Goal: Communication & Community: Answer question/provide support

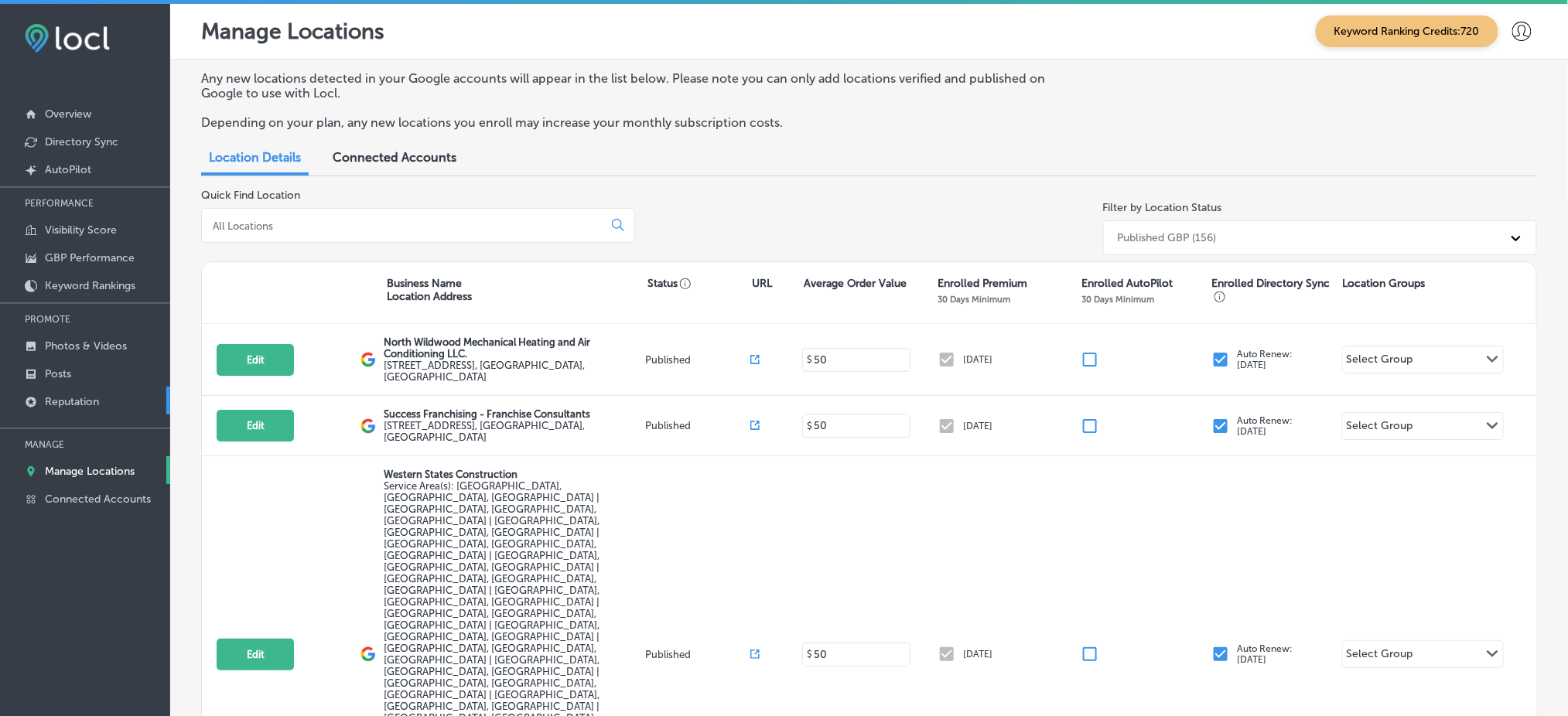
click at [79, 405] on link "Reputation" at bounding box center [85, 401] width 170 height 28
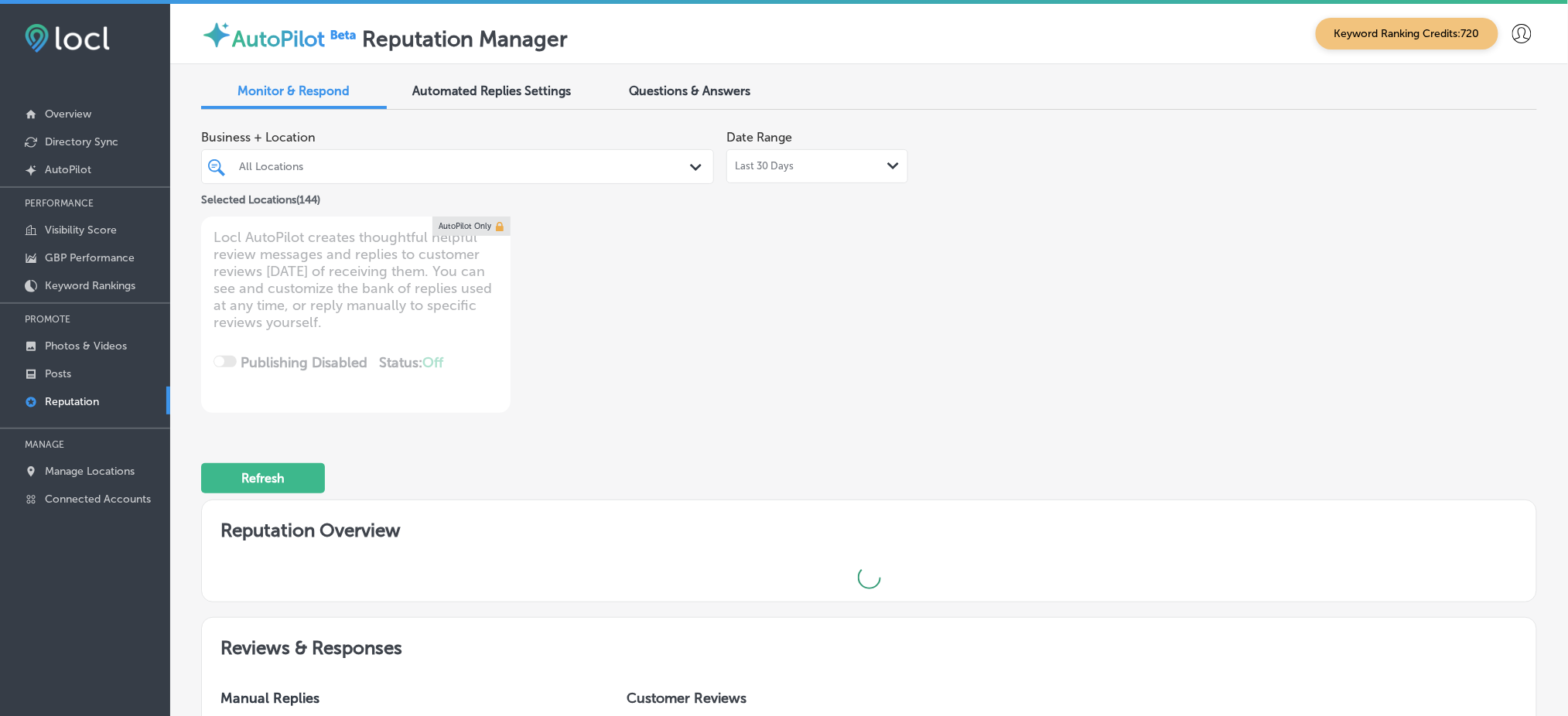
click at [449, 171] on div "All Locations" at bounding box center [466, 167] width 452 height 13
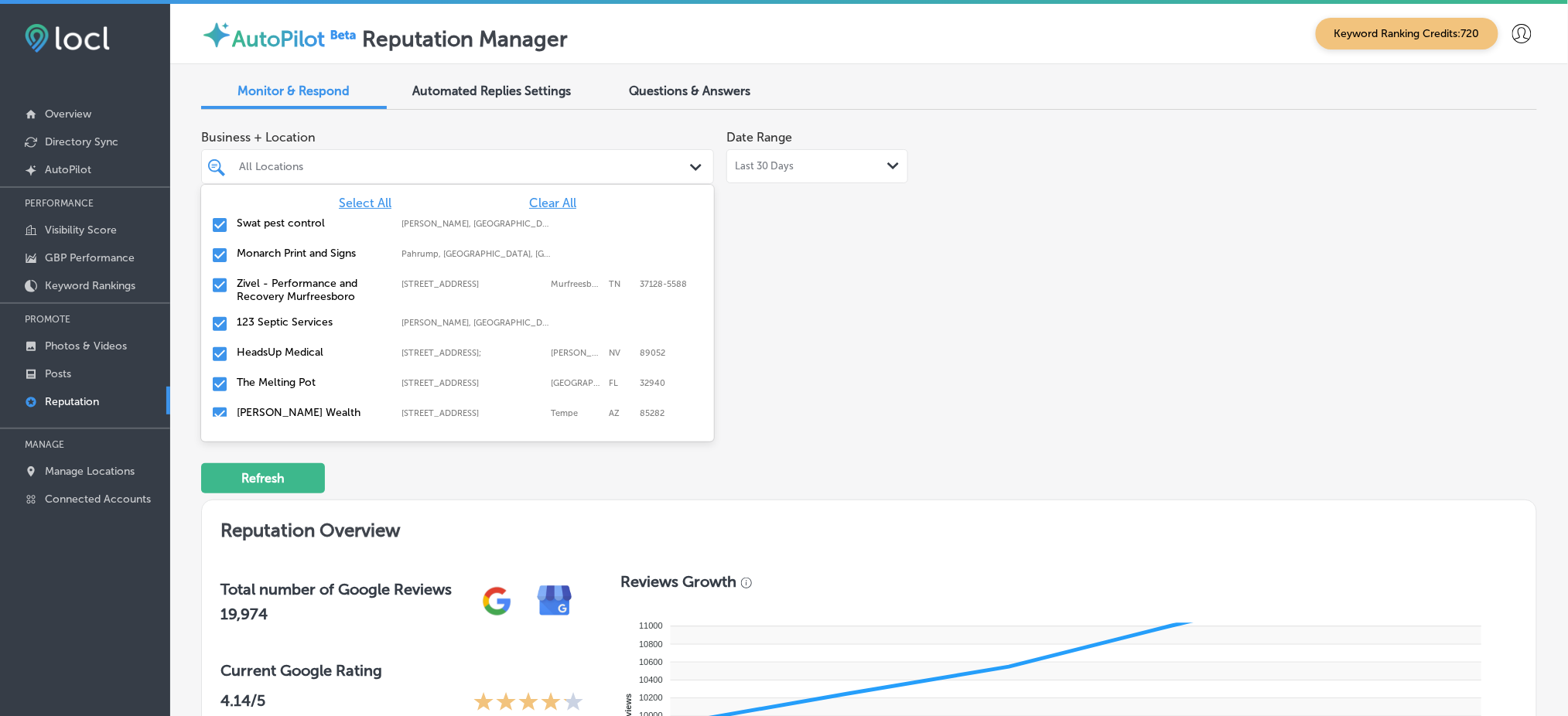
click at [934, 247] on div "Business + Location option focused, 1 of 145. 145 results available. Use Up and…" at bounding box center [601, 268] width 801 height 291
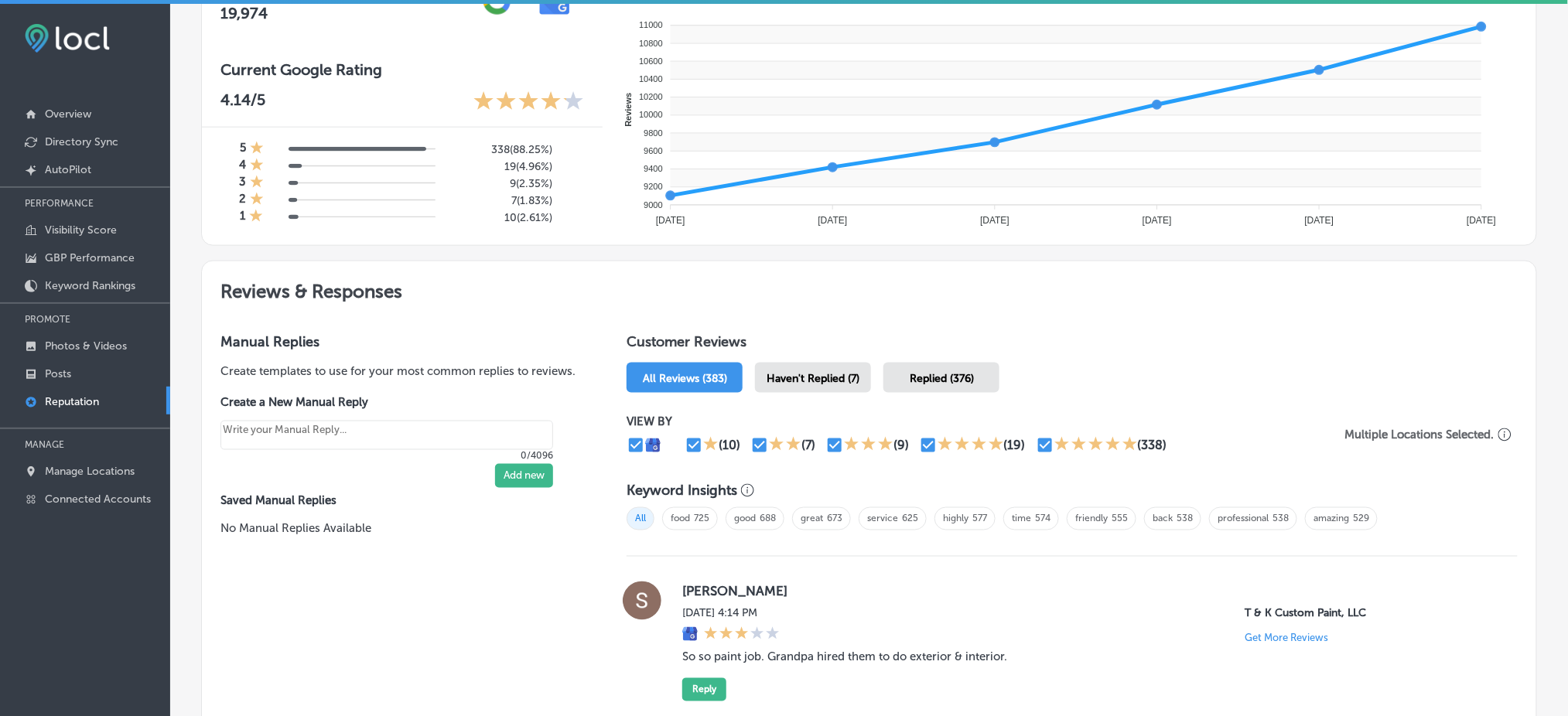
scroll to position [619, 0]
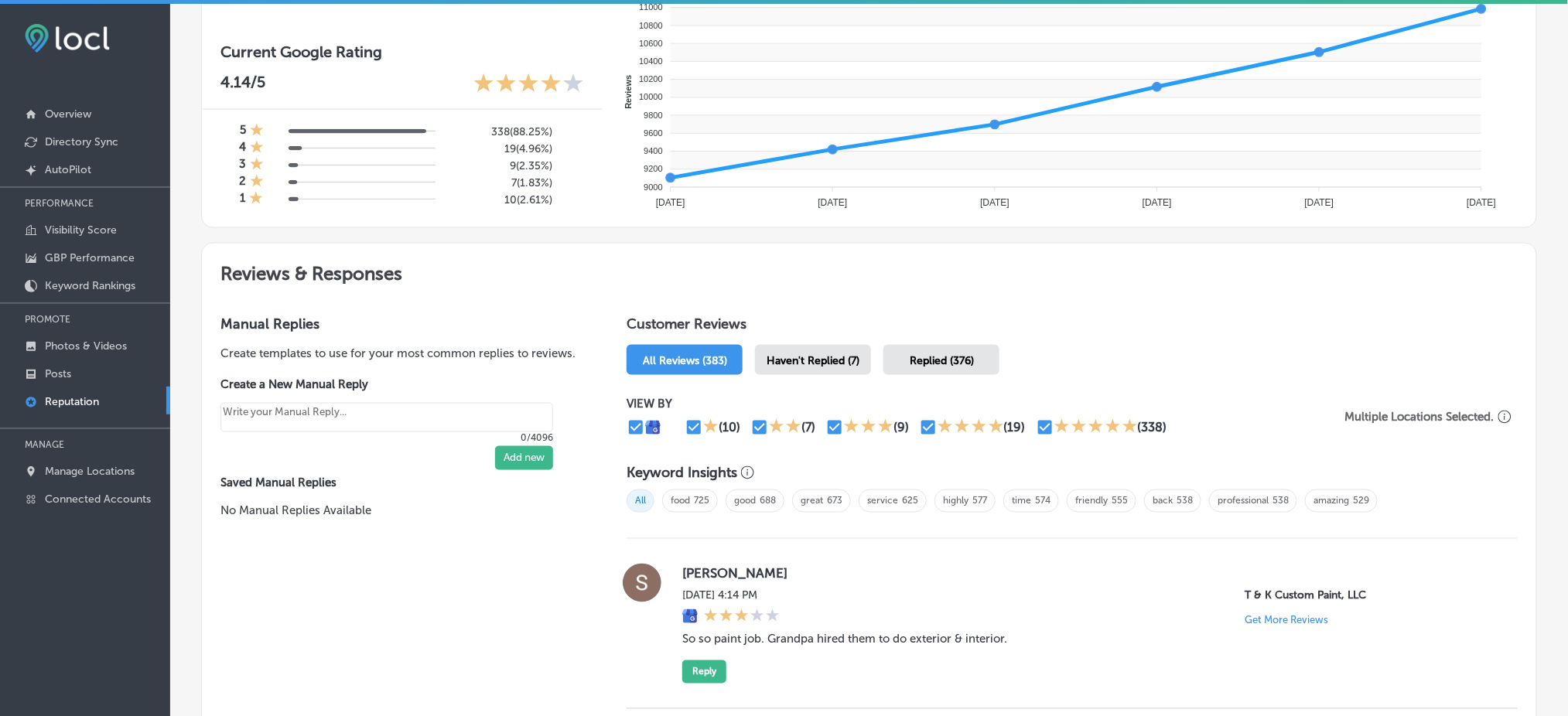
drag, startPoint x: 852, startPoint y: 330, endPoint x: 849, endPoint y: 346, distance: 16.3
click at [847, 354] on span "Haven't Replied (7)" at bounding box center [813, 361] width 93 height 13
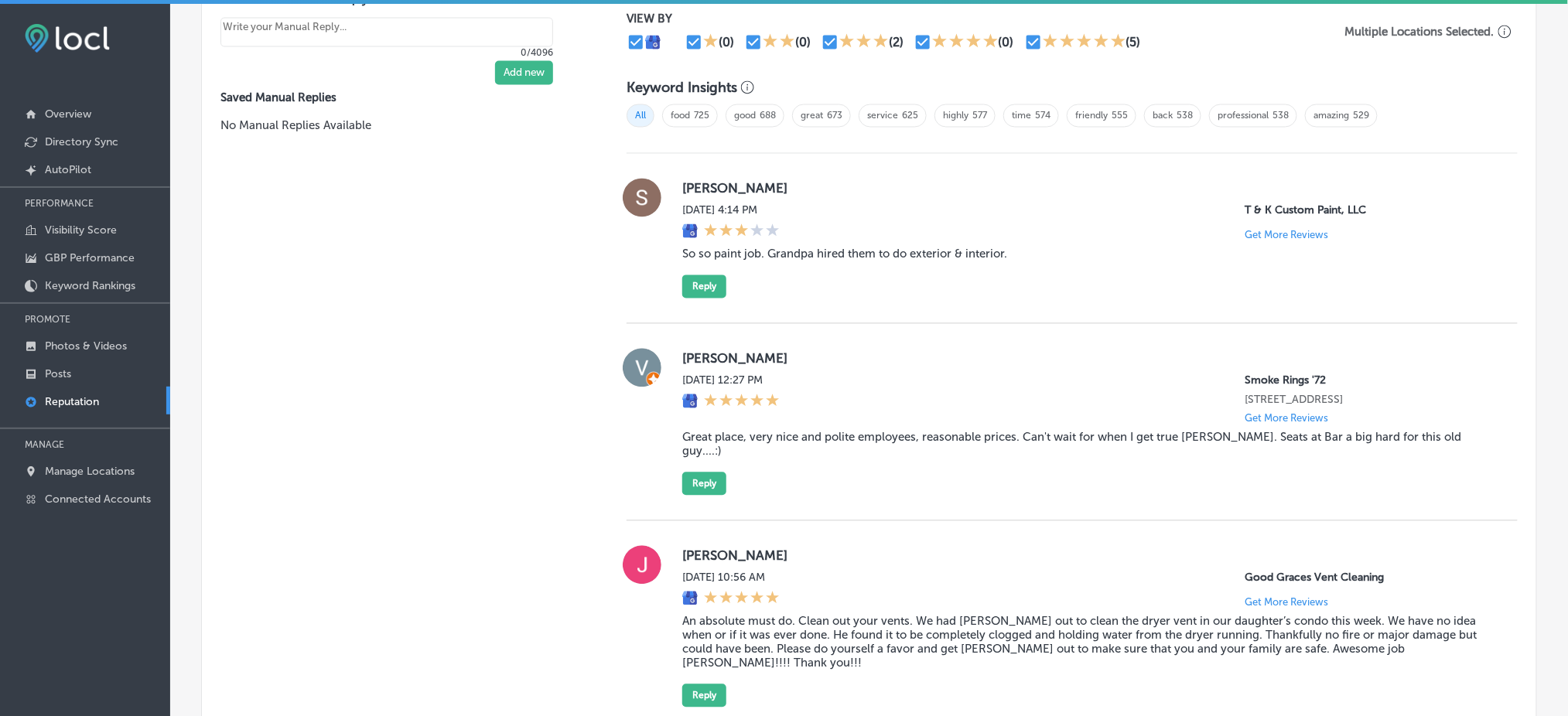
scroll to position [1033, 0]
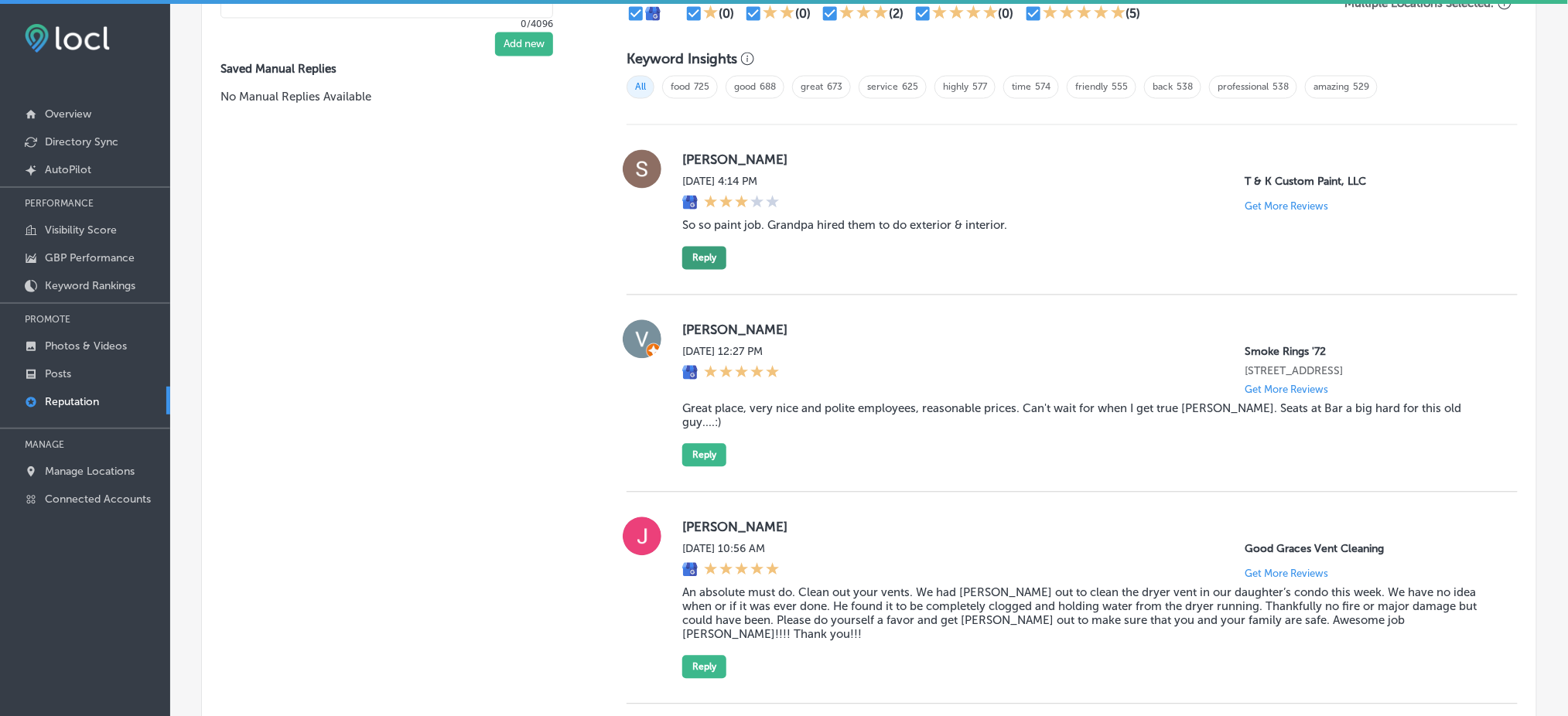
click at [706, 251] on button "Reply" at bounding box center [705, 258] width 44 height 23
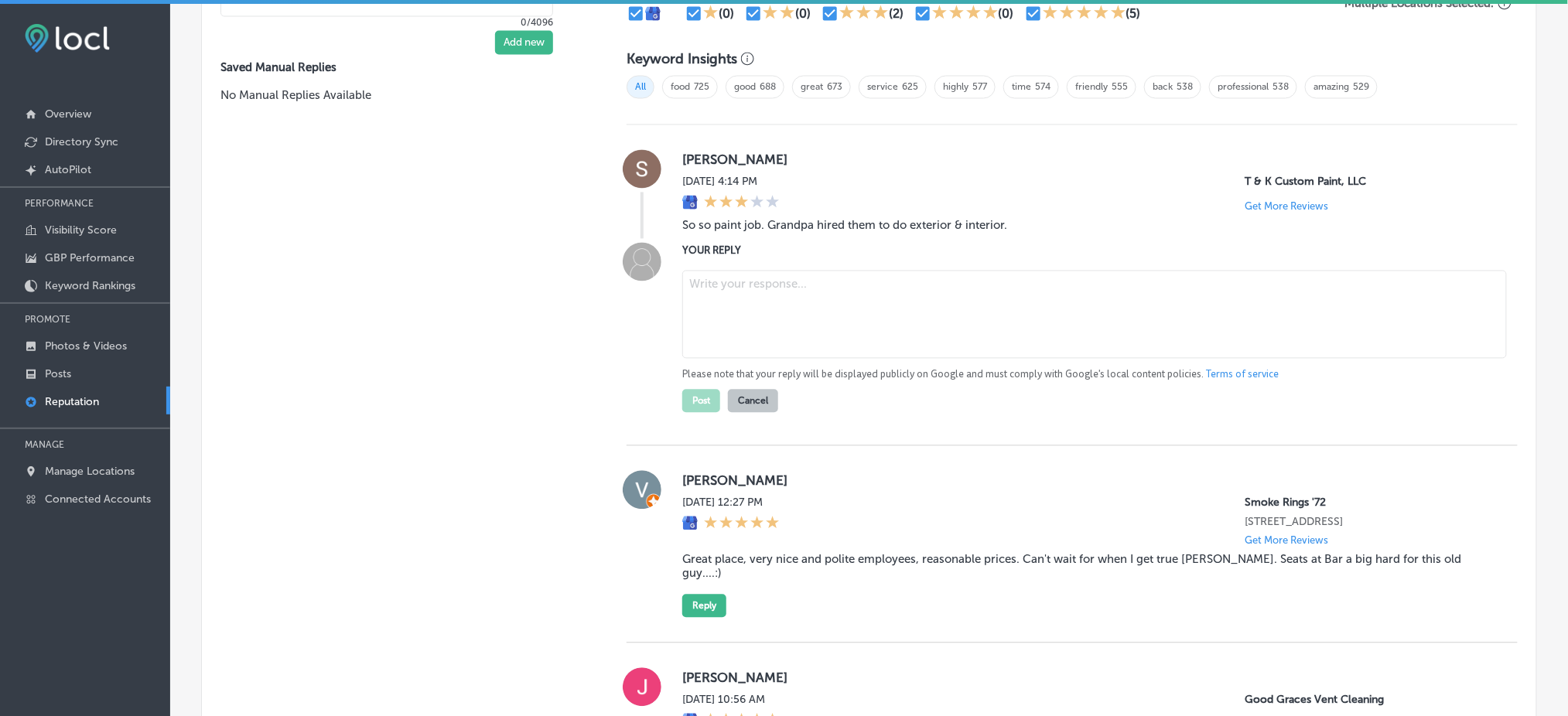
type textarea "x"
click at [784, 288] on textarea at bounding box center [1095, 315] width 825 height 88
click at [773, 278] on textarea at bounding box center [1095, 315] width 825 height 88
paste textarea "Thank you for your feedback. We were glad to hear that your grandfather was sat…"
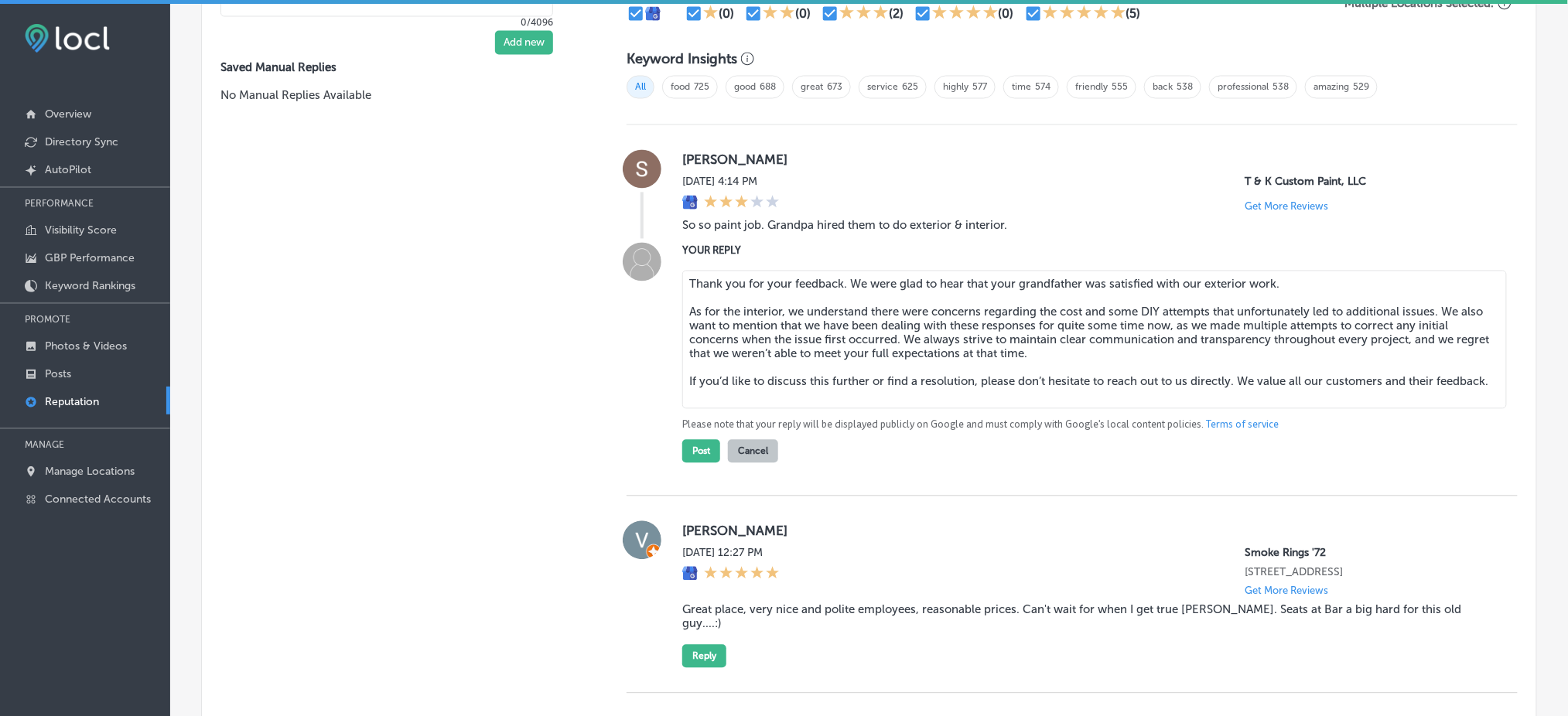
type textarea "Thank you for your feedback. We were glad to hear that your grandfather was sat…"
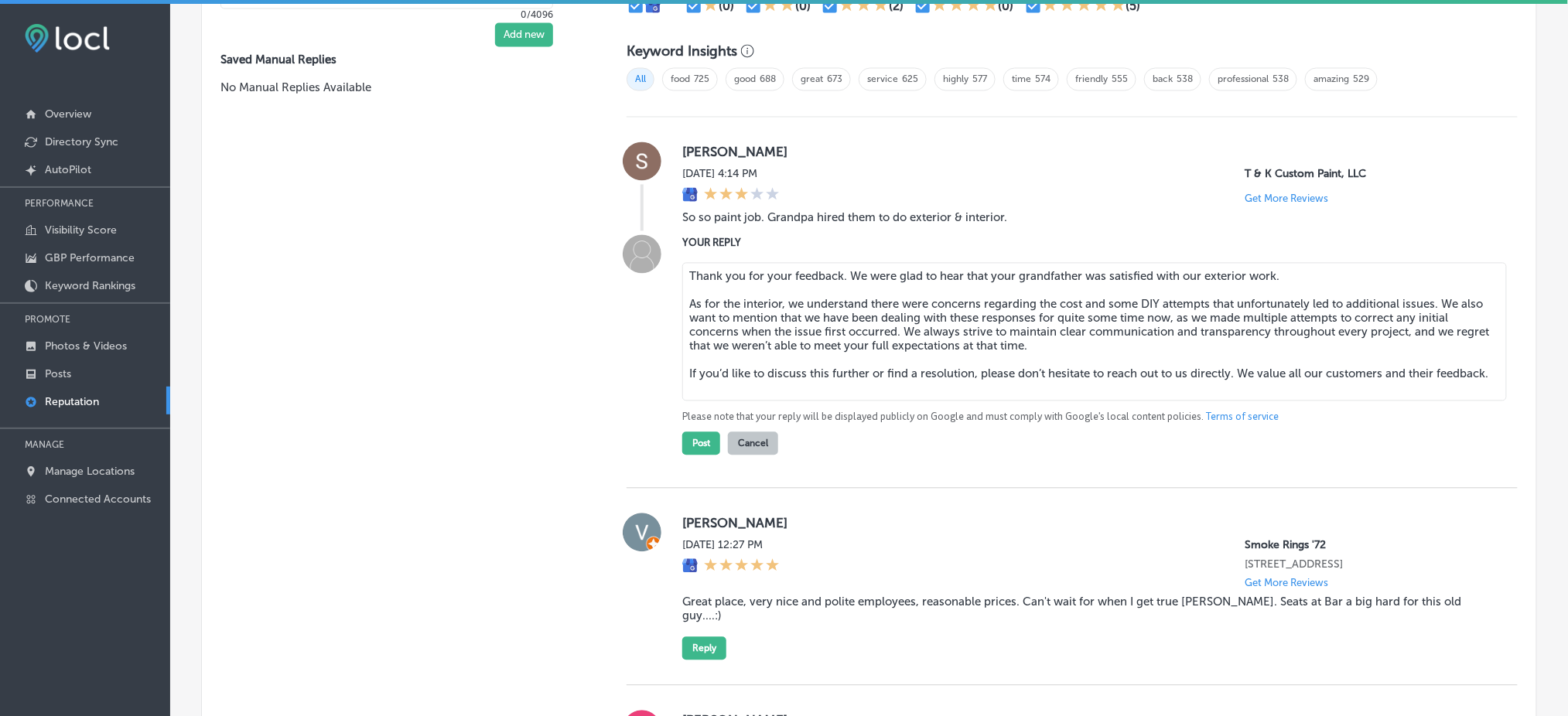
scroll to position [1136, 0]
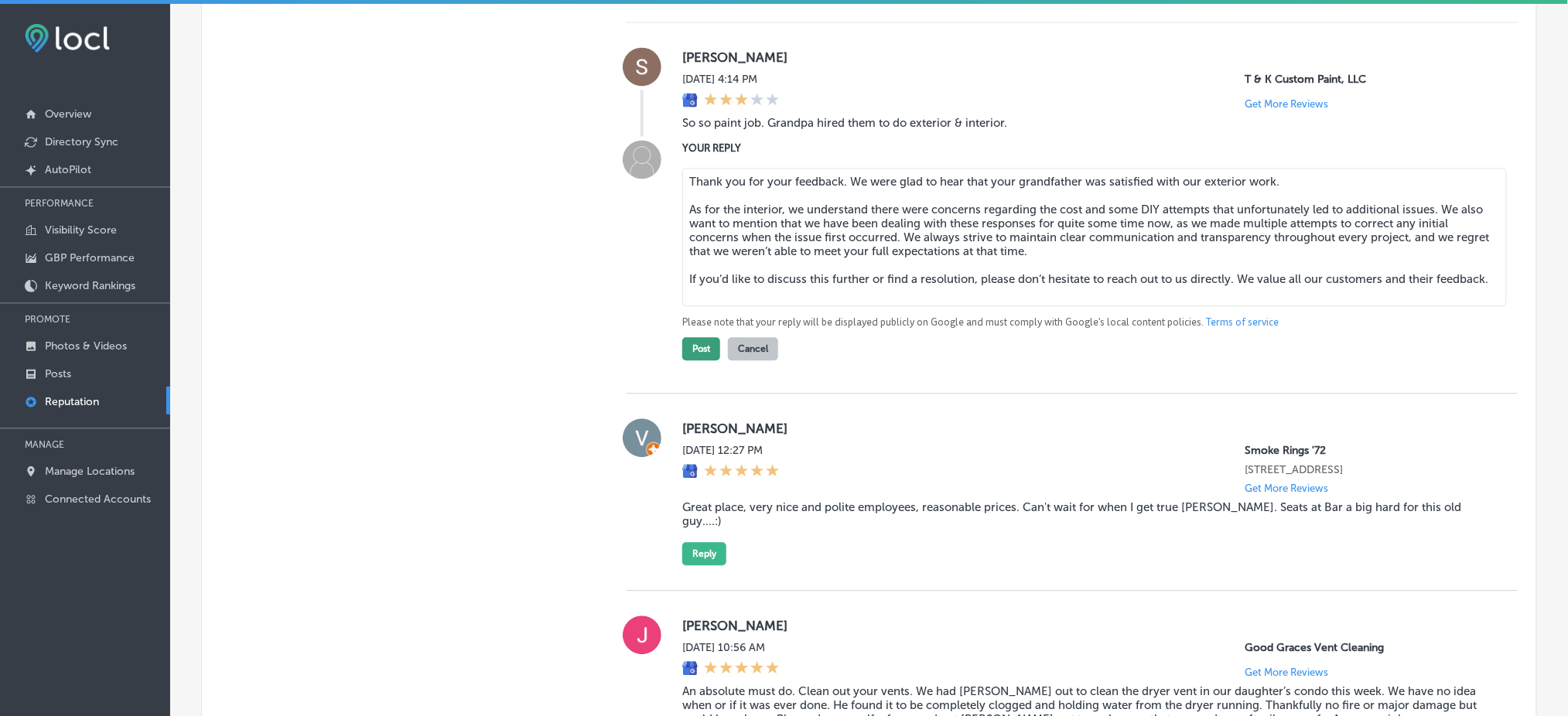
click at [687, 354] on button "Post" at bounding box center [702, 349] width 38 height 23
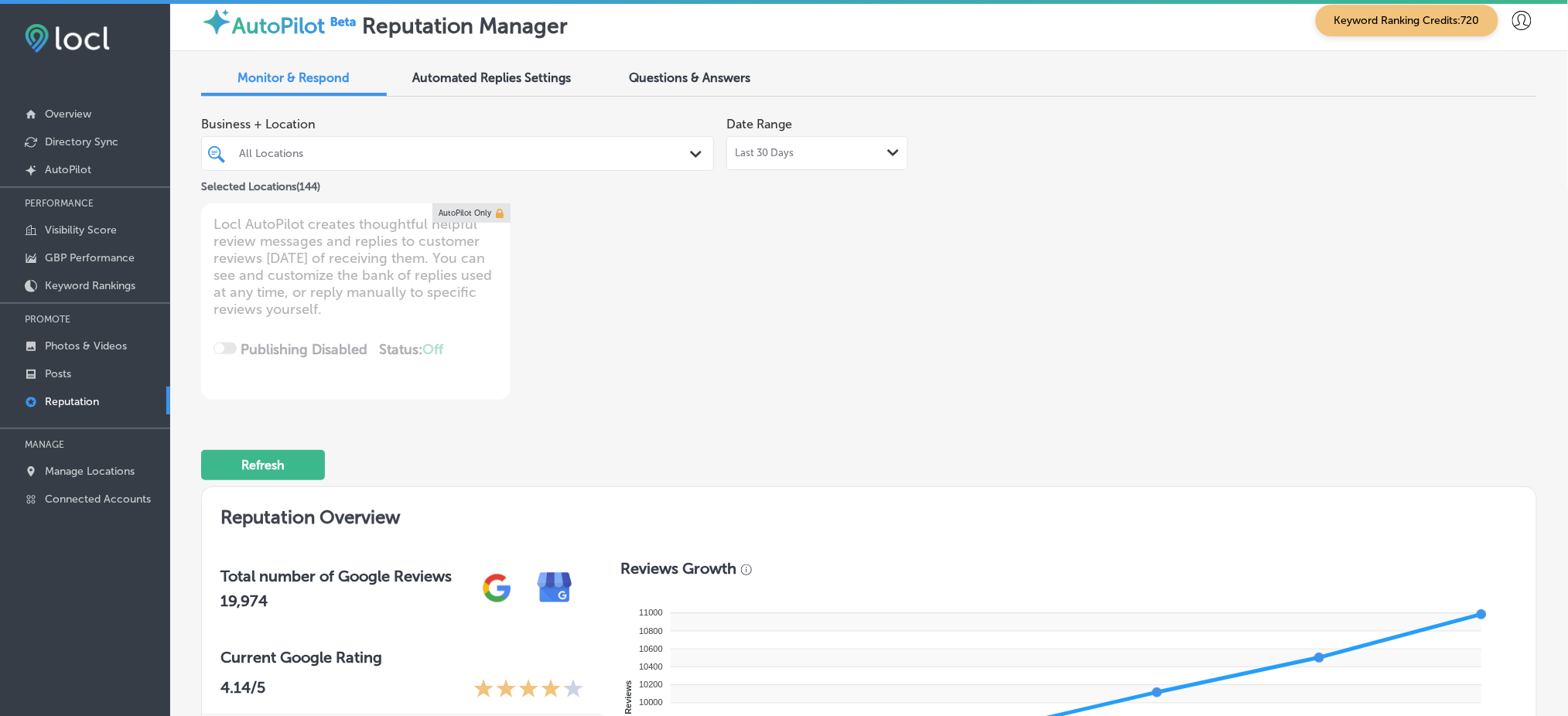
scroll to position [0, 0]
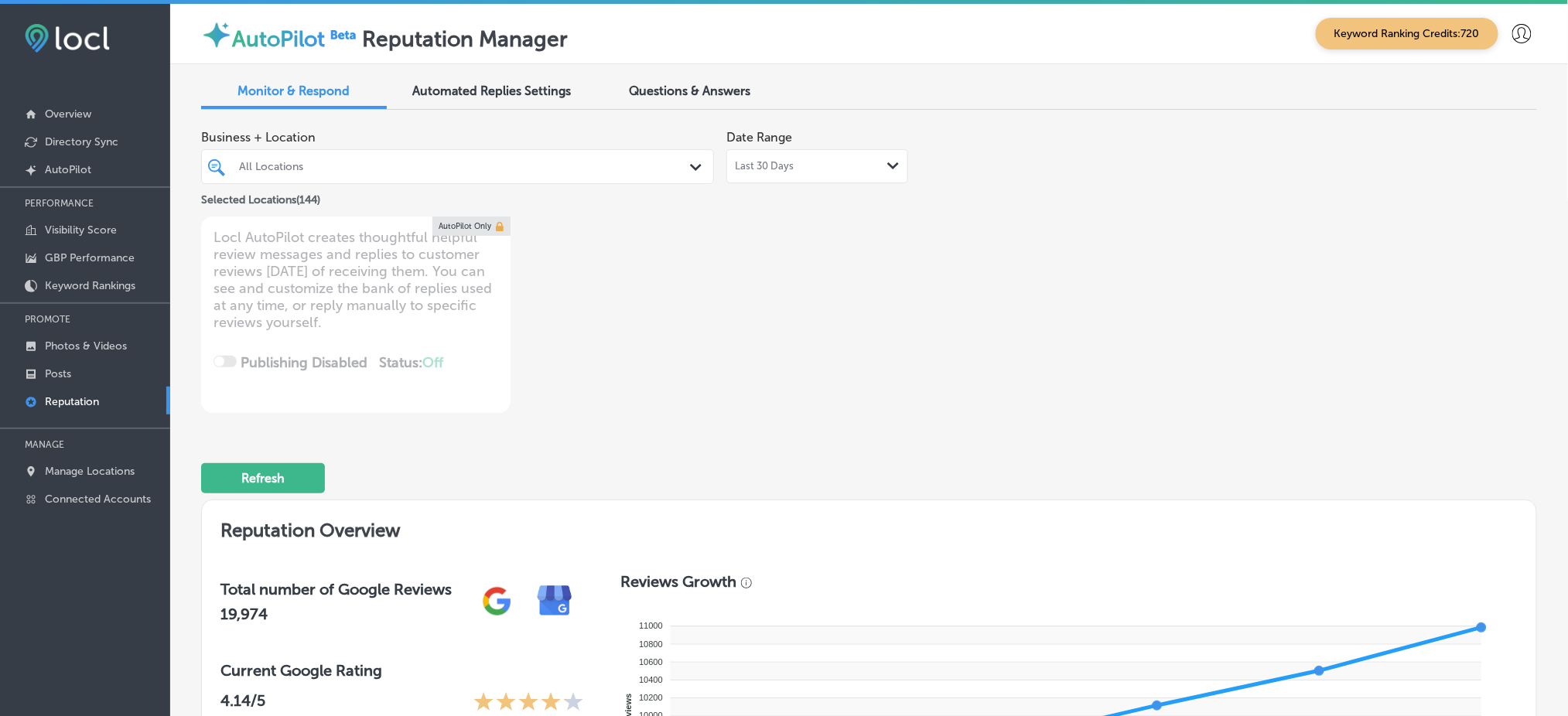
click at [481, 180] on div "All Locations Path Created with Sketch." at bounding box center [457, 167] width 513 height 35
click at [487, 169] on div "All Locations" at bounding box center [466, 167] width 452 height 13
click at [487, 166] on div "All Locations" at bounding box center [466, 167] width 452 height 13
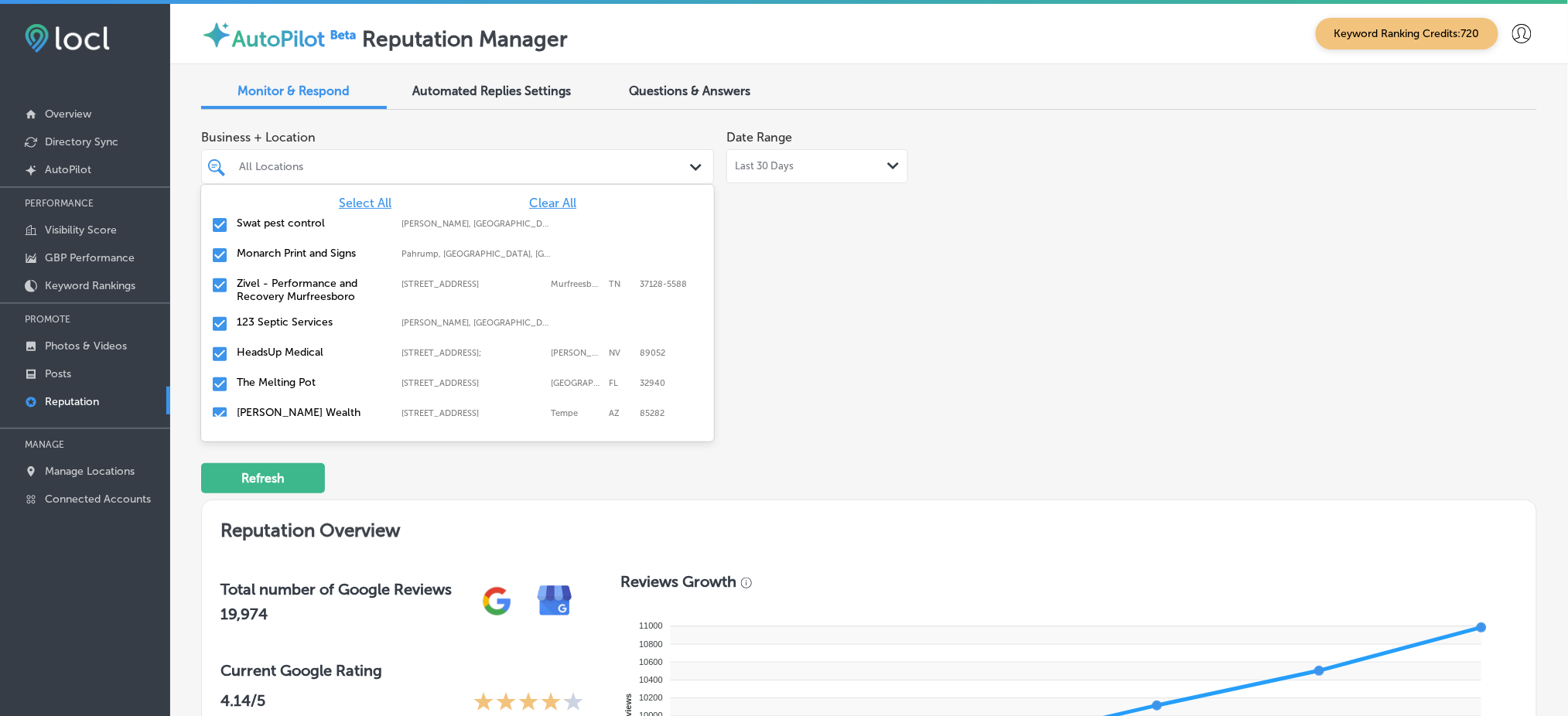
click at [546, 196] on span "Clear All" at bounding box center [553, 203] width 47 height 15
type textarea "x"
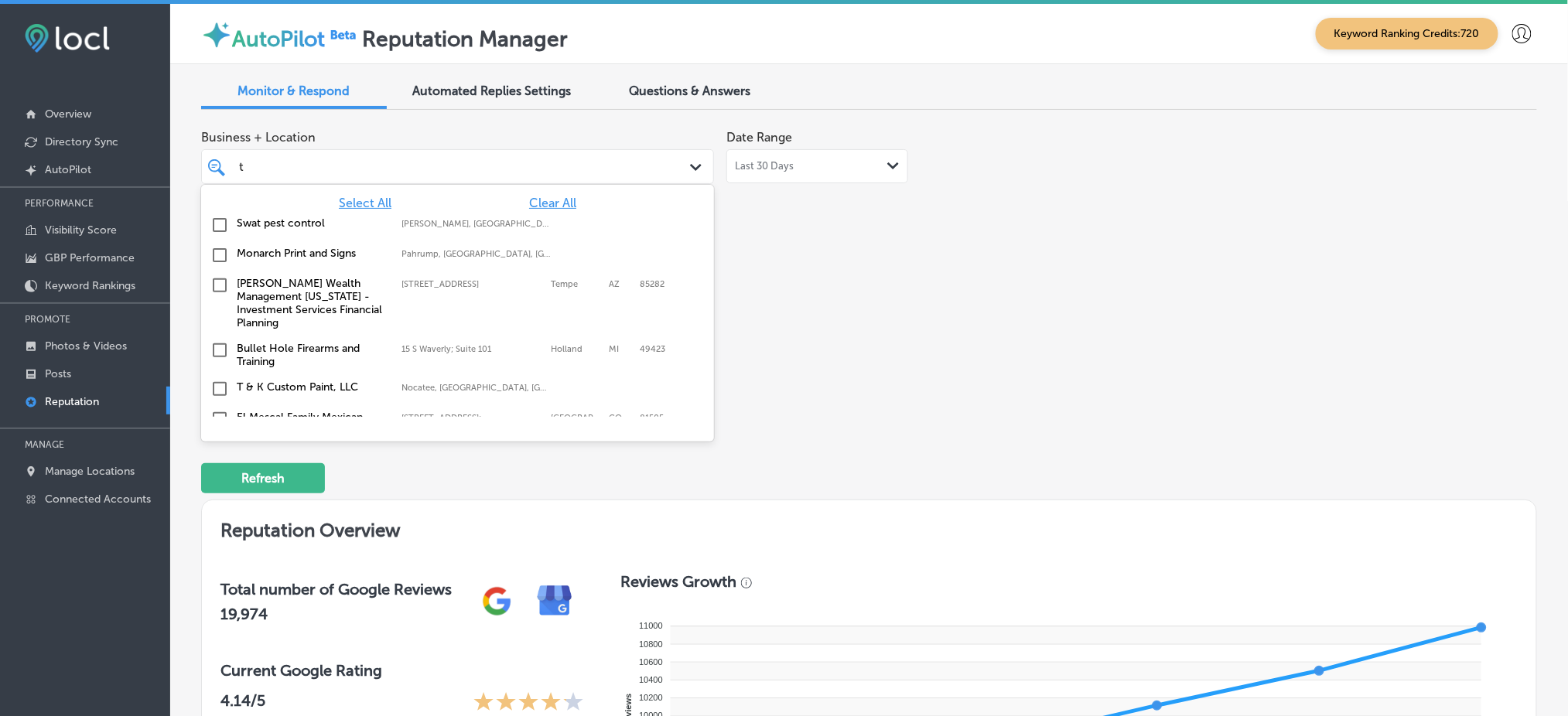
type input "t &"
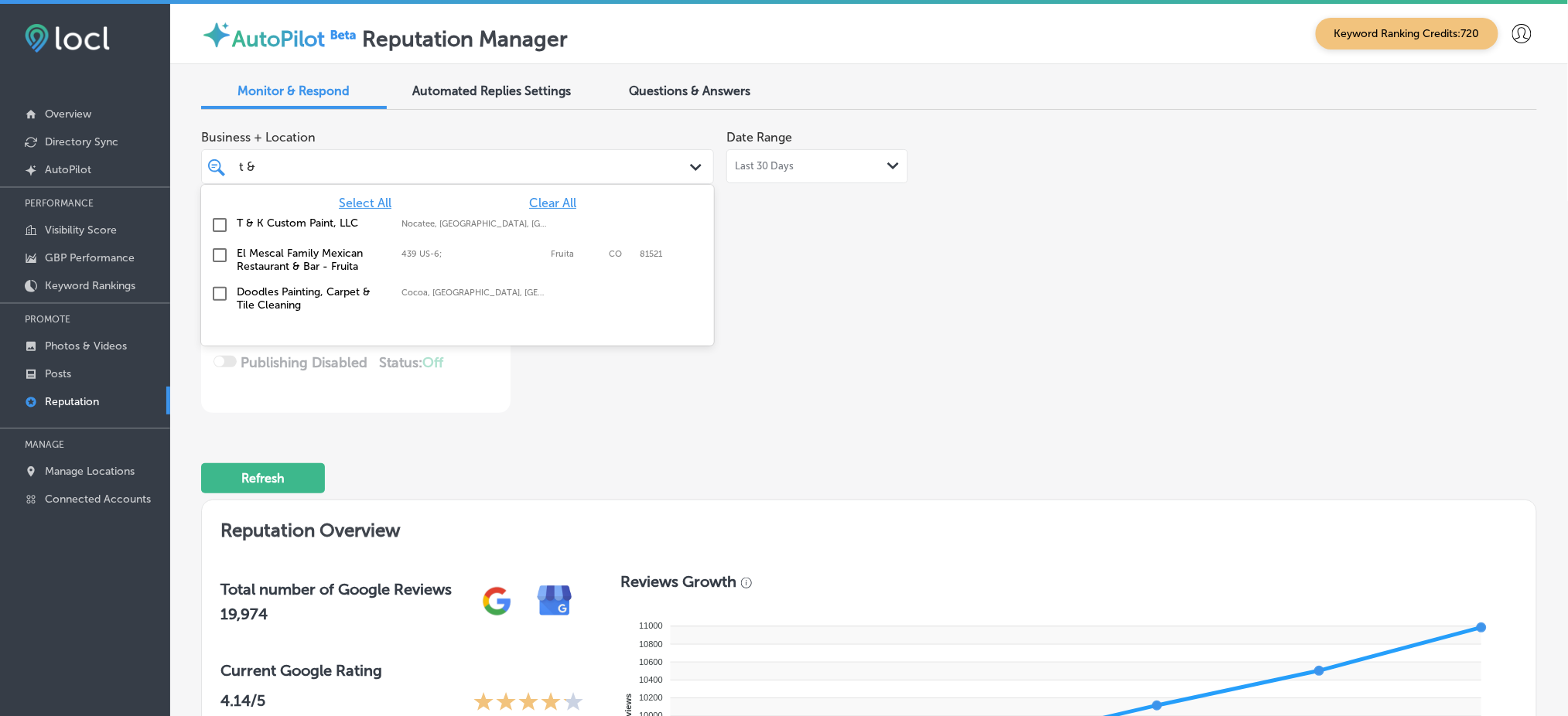
click at [572, 232] on div "T & K Custom Paint, LLC [GEOGRAPHIC_DATA], [GEOGRAPHIC_DATA], [GEOGRAPHIC_DATA]…" at bounding box center [457, 225] width 501 height 24
type textarea "x"
type input "t &"
click at [903, 278] on div "Business + Location option focused, 16 of 145. 4 results available for search t…" at bounding box center [601, 268] width 801 height 291
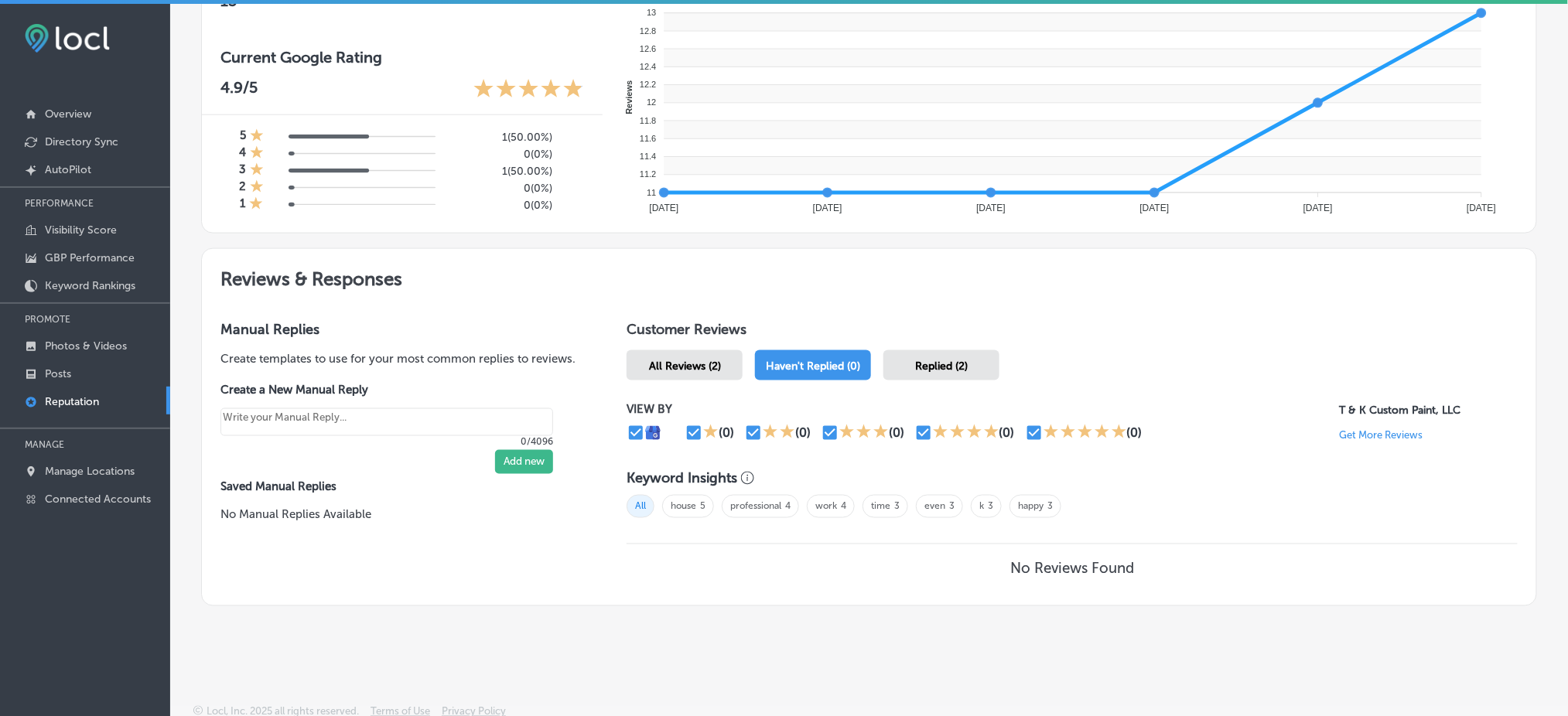
scroll to position [614, 0]
click at [748, 359] on div "All Reviews (2) Haven't Replied (0) Replied (2)" at bounding box center [1071, 364] width 891 height 30
click at [724, 354] on div "All Reviews (2)" at bounding box center [684, 364] width 116 height 30
type textarea "x"
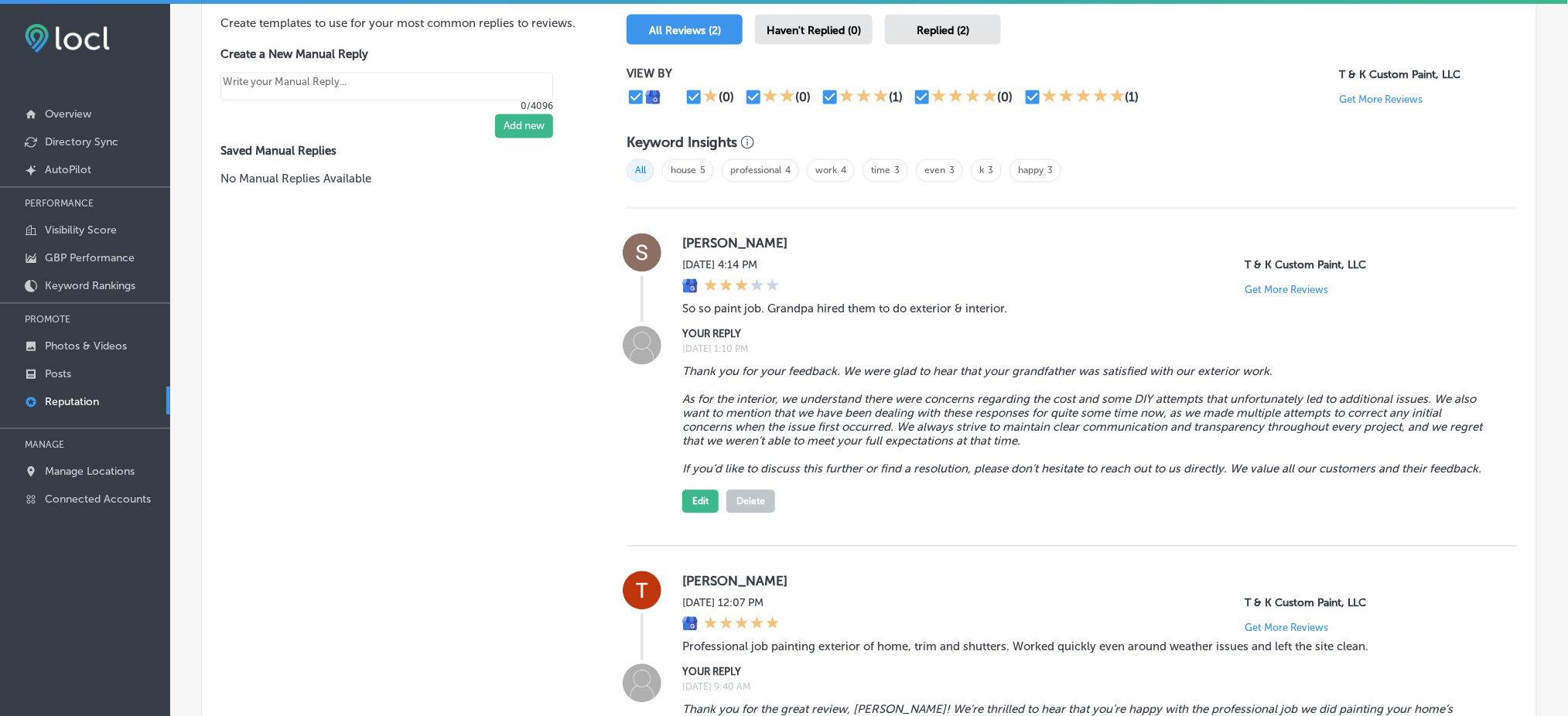
scroll to position [896, 0]
